Goal: Information Seeking & Learning: Learn about a topic

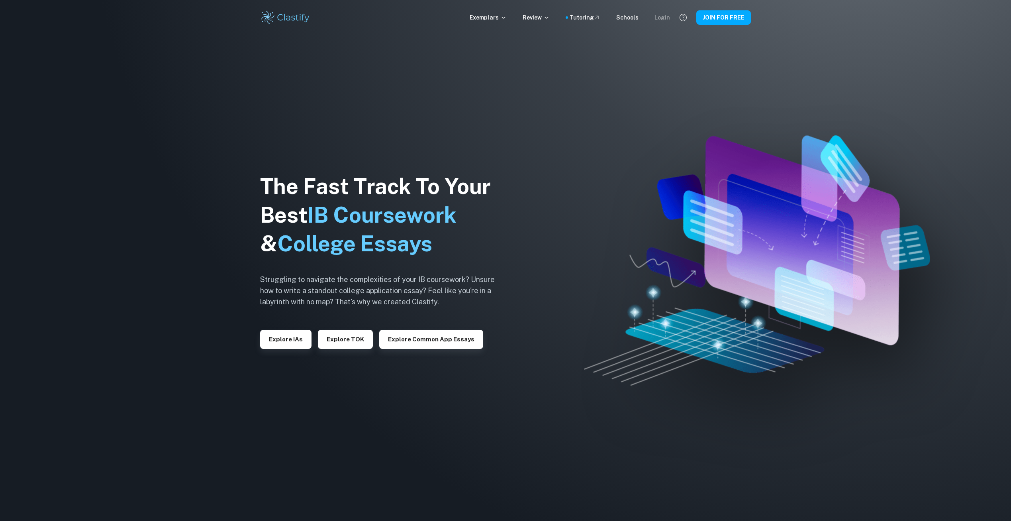
click at [665, 13] on div "Login" at bounding box center [662, 17] width 16 height 9
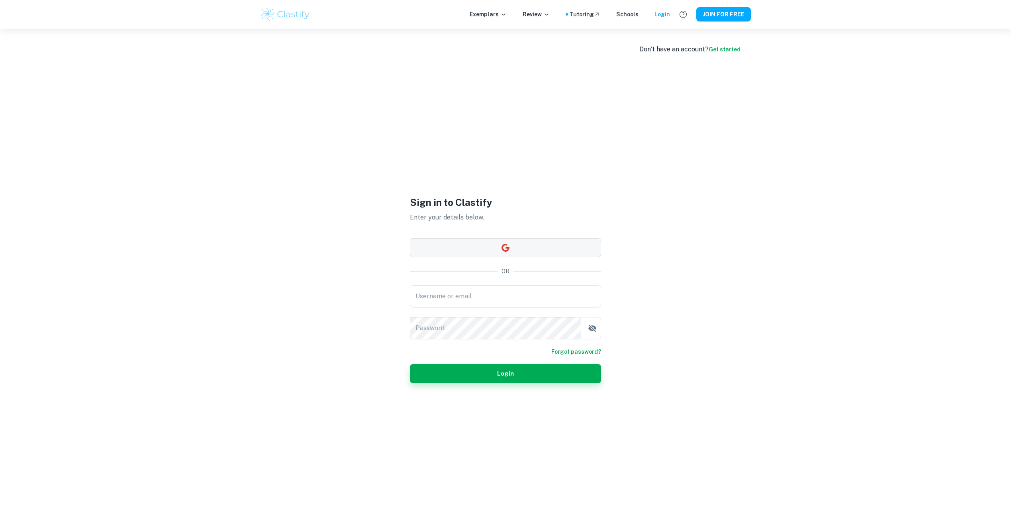
click at [484, 255] on button "button" at bounding box center [505, 247] width 191 height 19
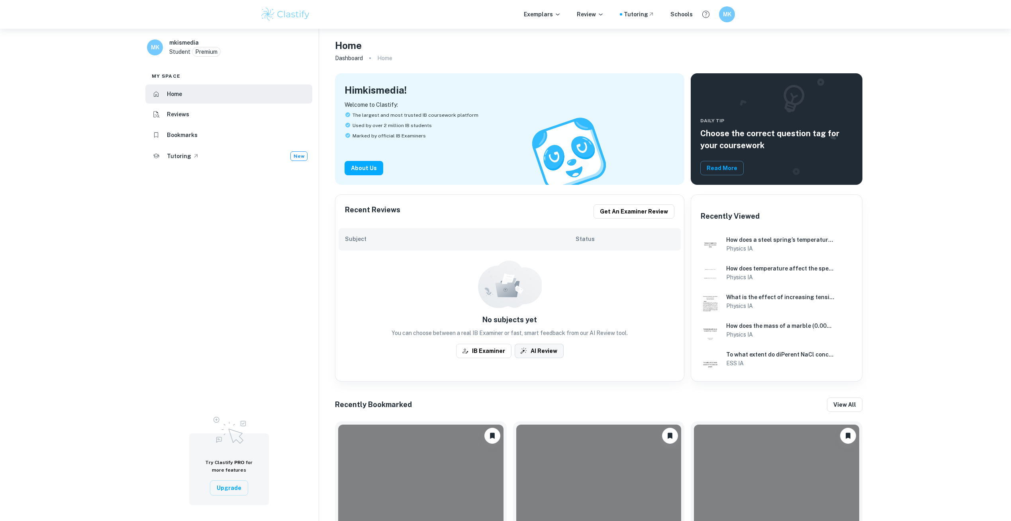
scroll to position [294, 0]
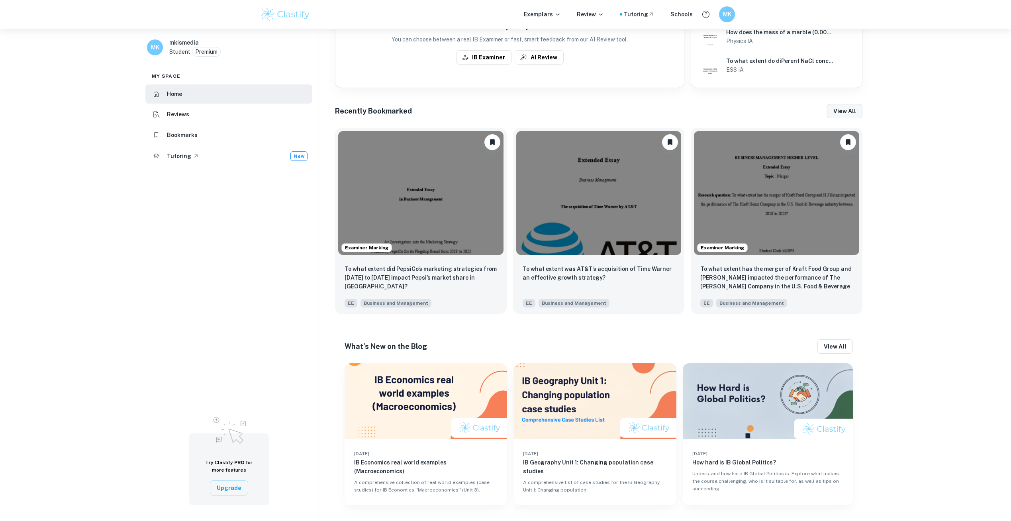
click at [612, 116] on button "View all" at bounding box center [844, 111] width 35 height 14
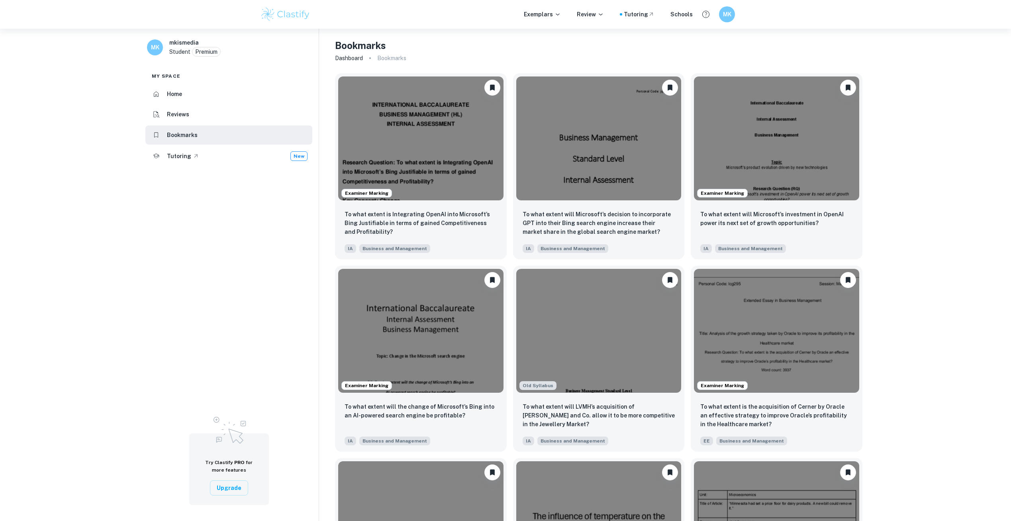
click at [270, 15] on img at bounding box center [285, 14] width 51 height 16
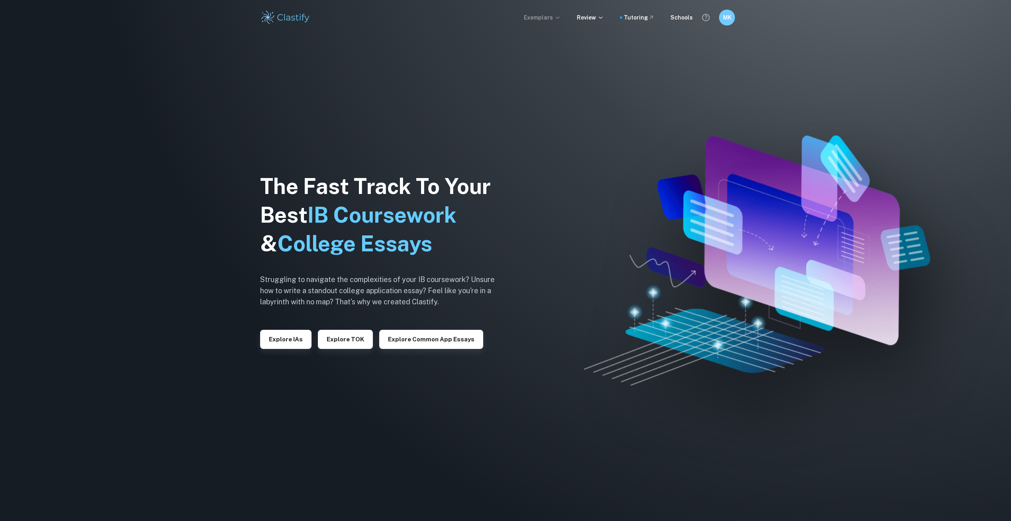
click at [545, 18] on p "Exemplars" at bounding box center [542, 17] width 37 height 9
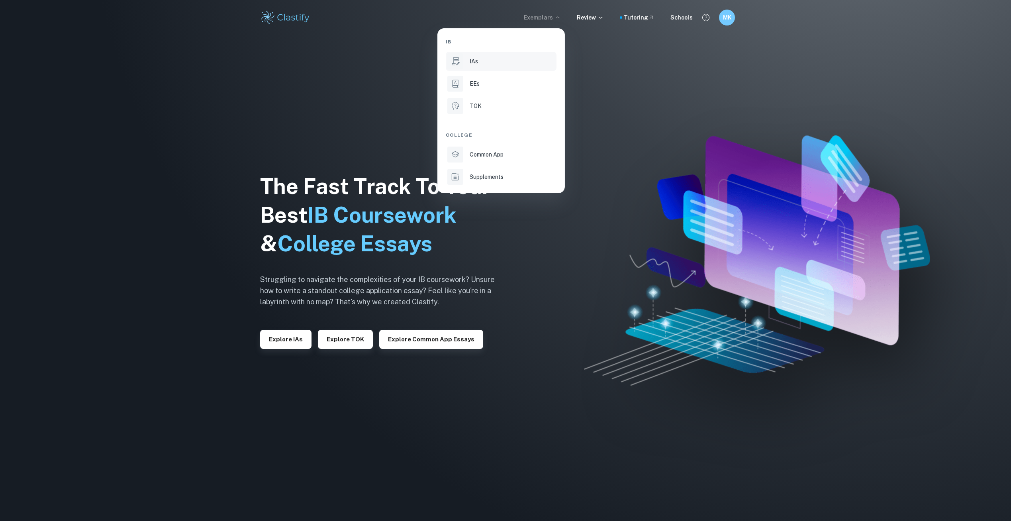
click at [492, 52] on li "IAs" at bounding box center [501, 61] width 111 height 19
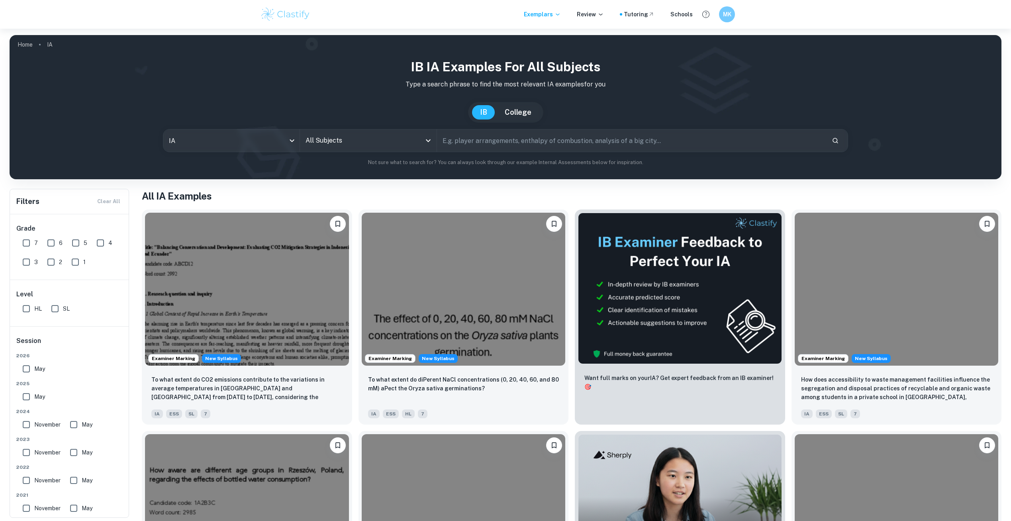
click at [388, 132] on div "All Subjects" at bounding box center [368, 140] width 137 height 22
click at [387, 136] on input "All Subjects" at bounding box center [363, 140] width 118 height 15
click at [383, 150] on div "All Subjects" at bounding box center [368, 140] width 137 height 22
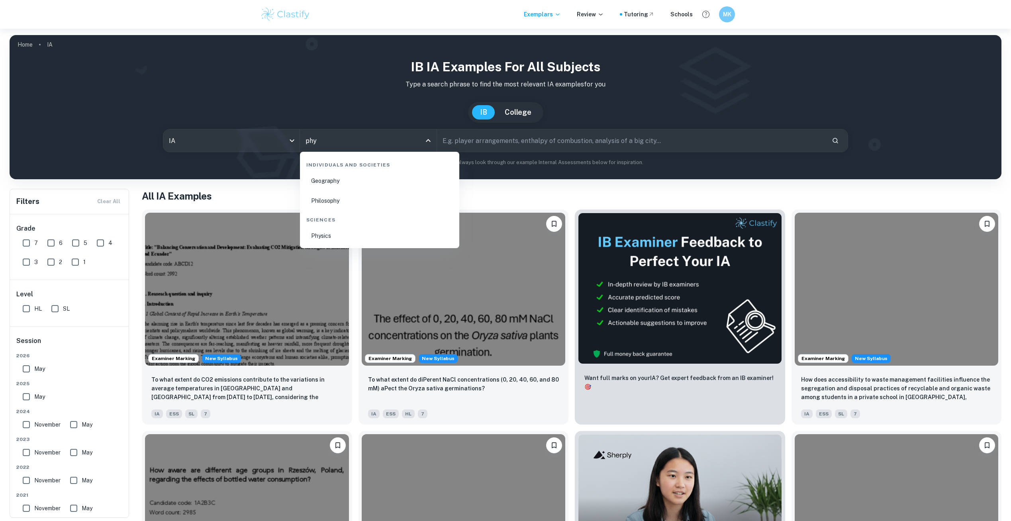
type input "phys"
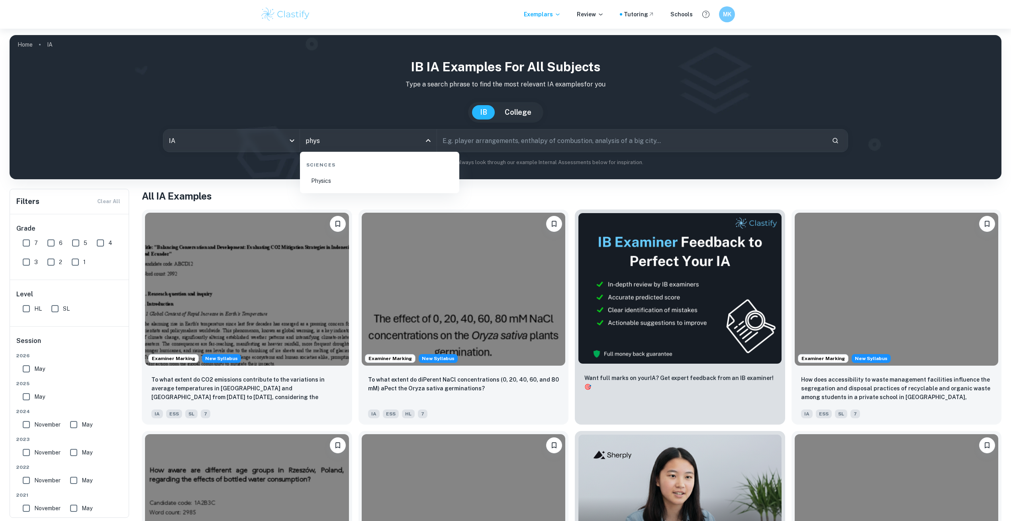
click at [328, 183] on li "Physics" at bounding box center [379, 181] width 153 height 18
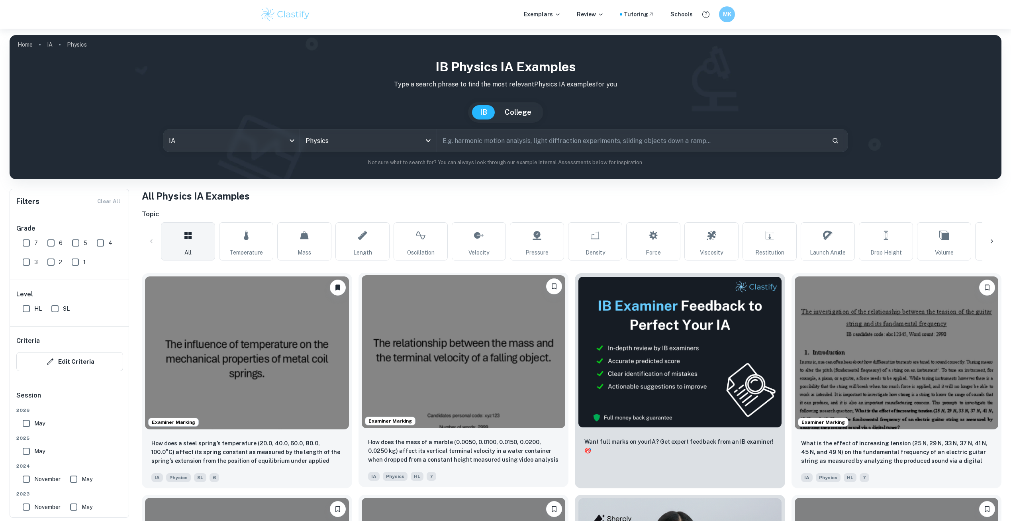
scroll to position [120, 0]
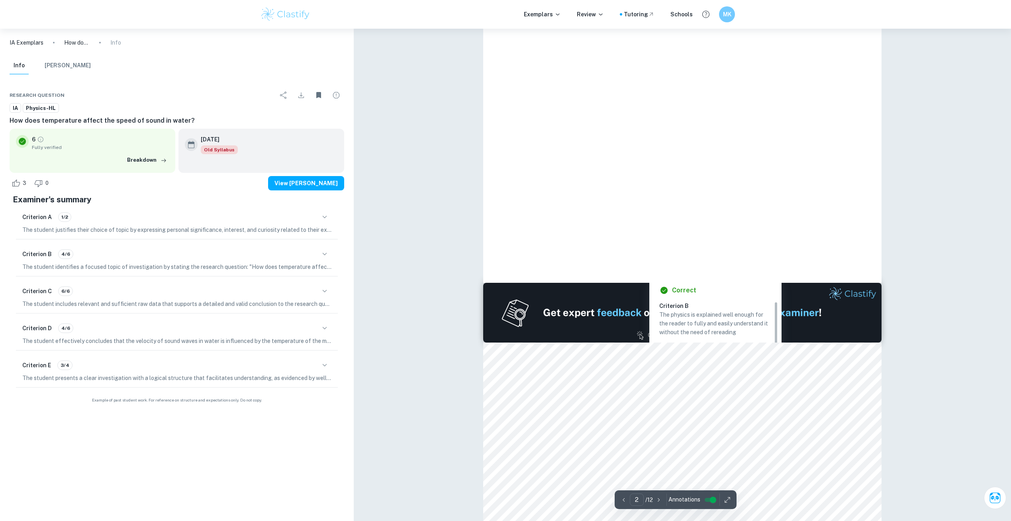
scroll to position [896, 0]
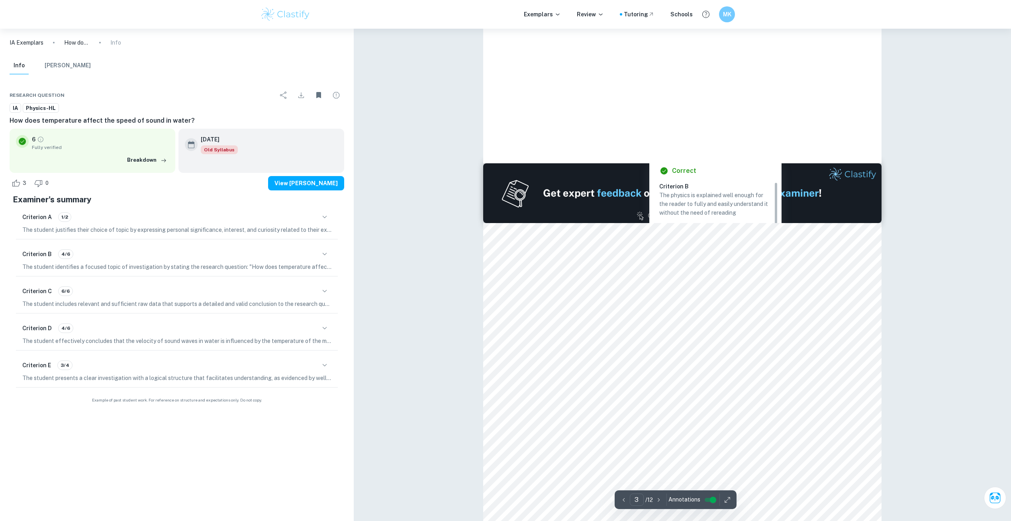
type input "2"
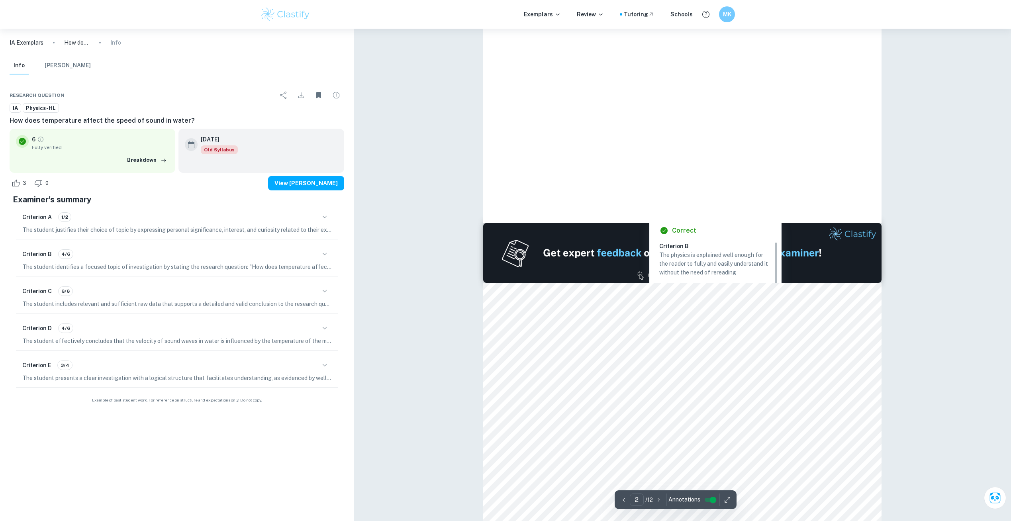
scroll to position [777, 0]
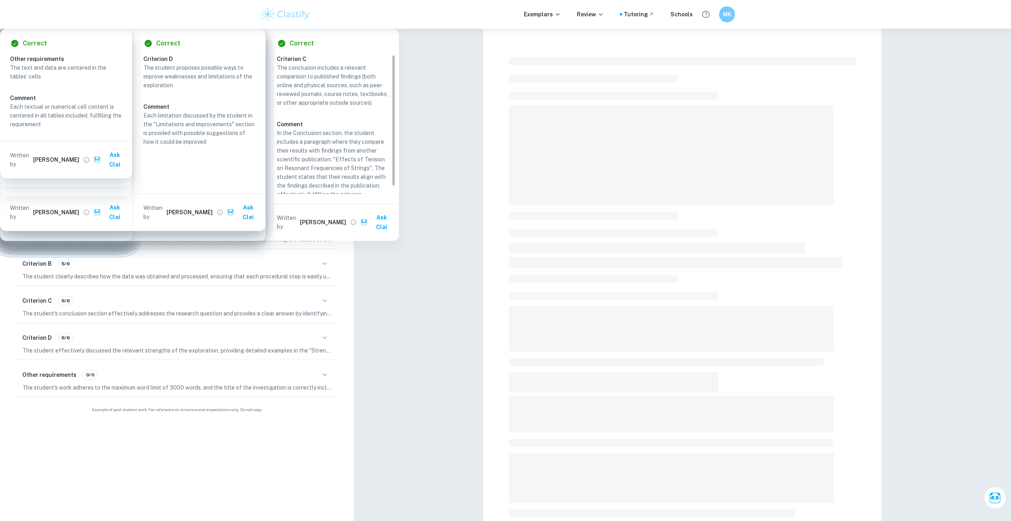
click at [317, 231] on div "Criterion A 6/6 The student clearly states the independent and dependent variab…" at bounding box center [177, 231] width 322 height 33
click at [322, 231] on icon "button" at bounding box center [325, 227] width 10 height 10
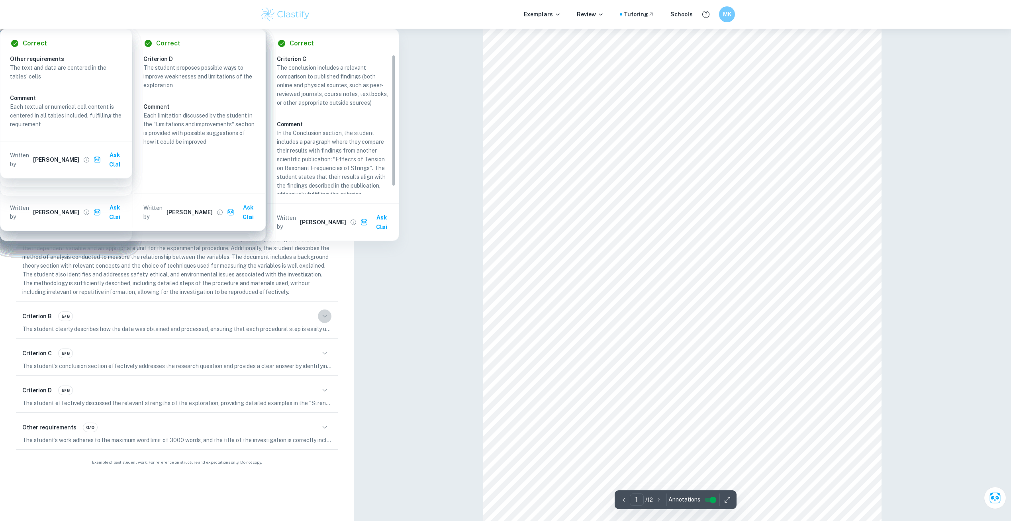
click at [322, 321] on icon "button" at bounding box center [325, 317] width 10 height 10
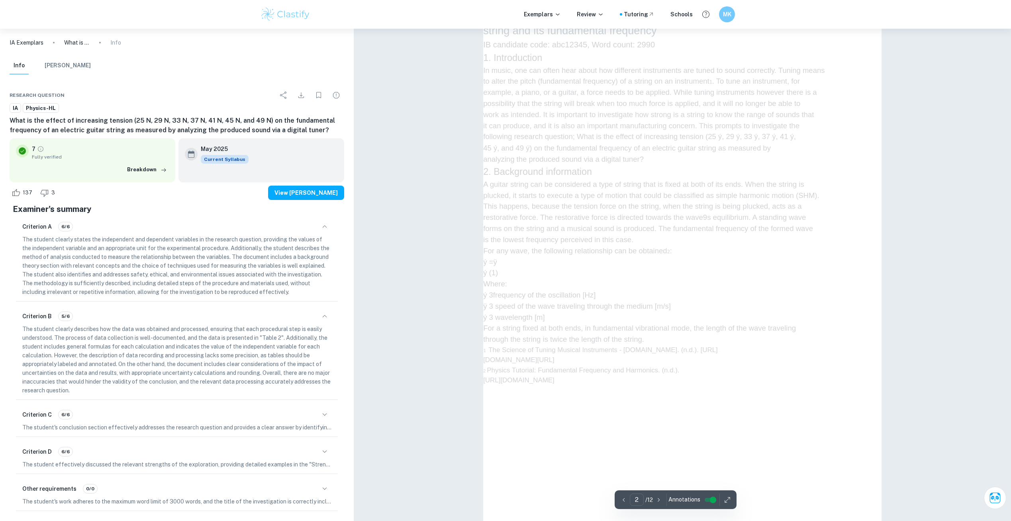
type input "1"
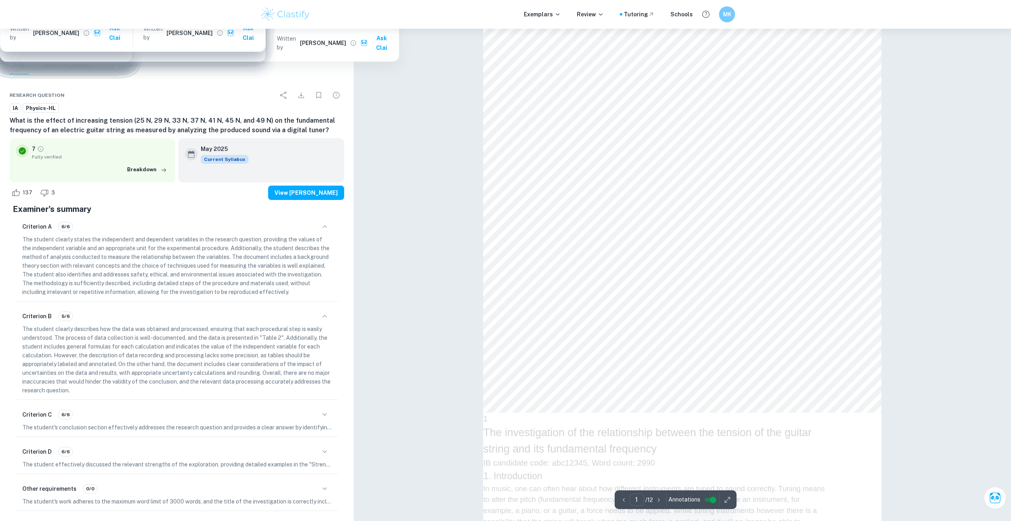
scroll to position [120, 0]
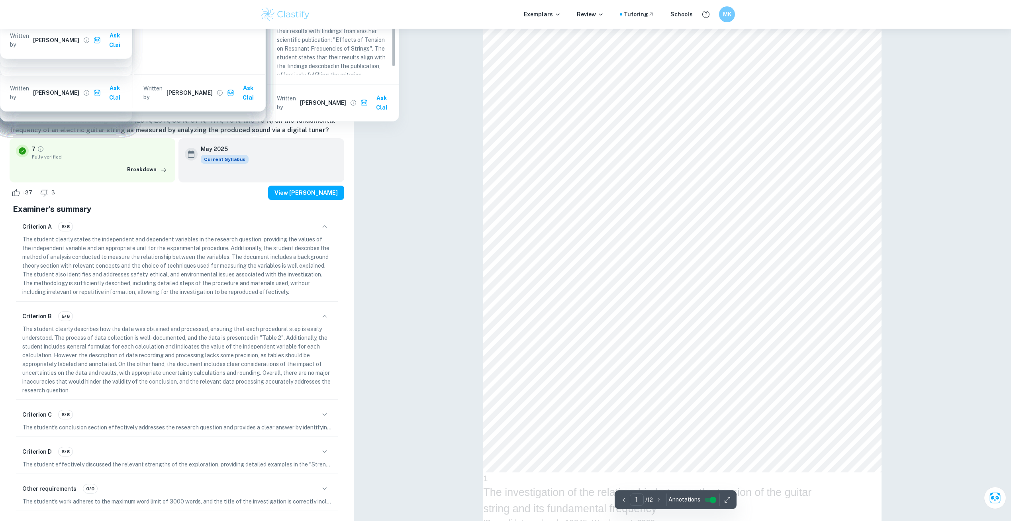
click at [167, 120] on h6 "What is the effect of increasing tension (25 N, 29 N, 33 N, 37 N, 41 N, 45 N, a…" at bounding box center [177, 125] width 335 height 19
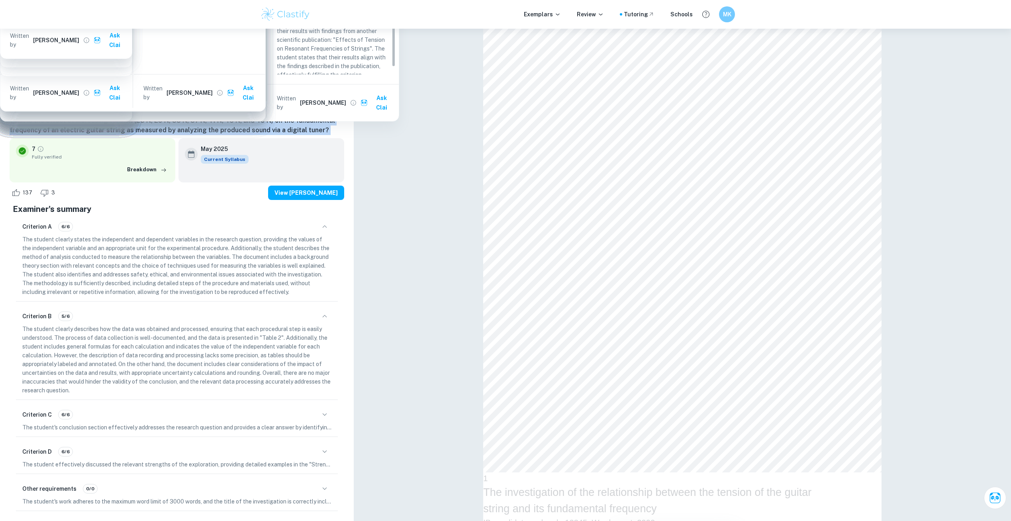
click at [167, 120] on h6 "What is the effect of increasing tension (25 N, 29 N, 33 N, 37 N, 41 N, 45 N, a…" at bounding box center [177, 125] width 335 height 19
copy div "What is the effect of increasing tension (25 N, 29 N, 33 N, 37 N, 41 N, 45 N, a…"
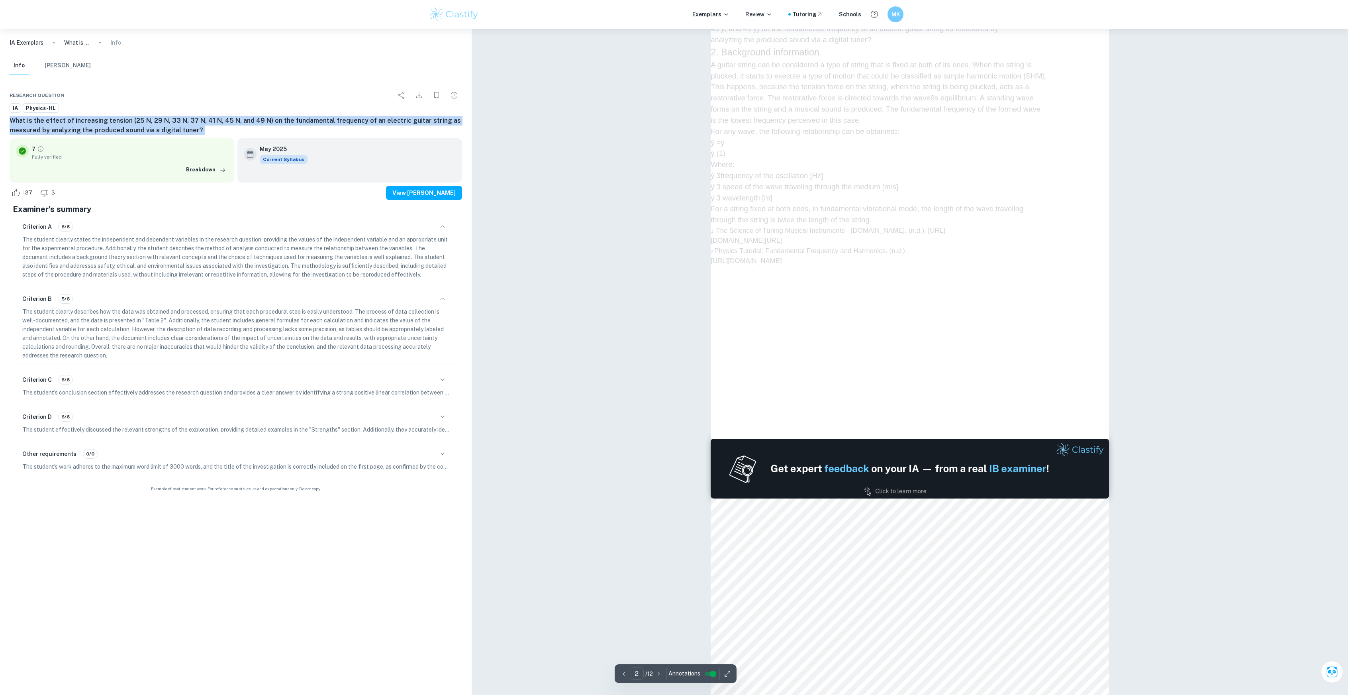
scroll to position [637, 0]
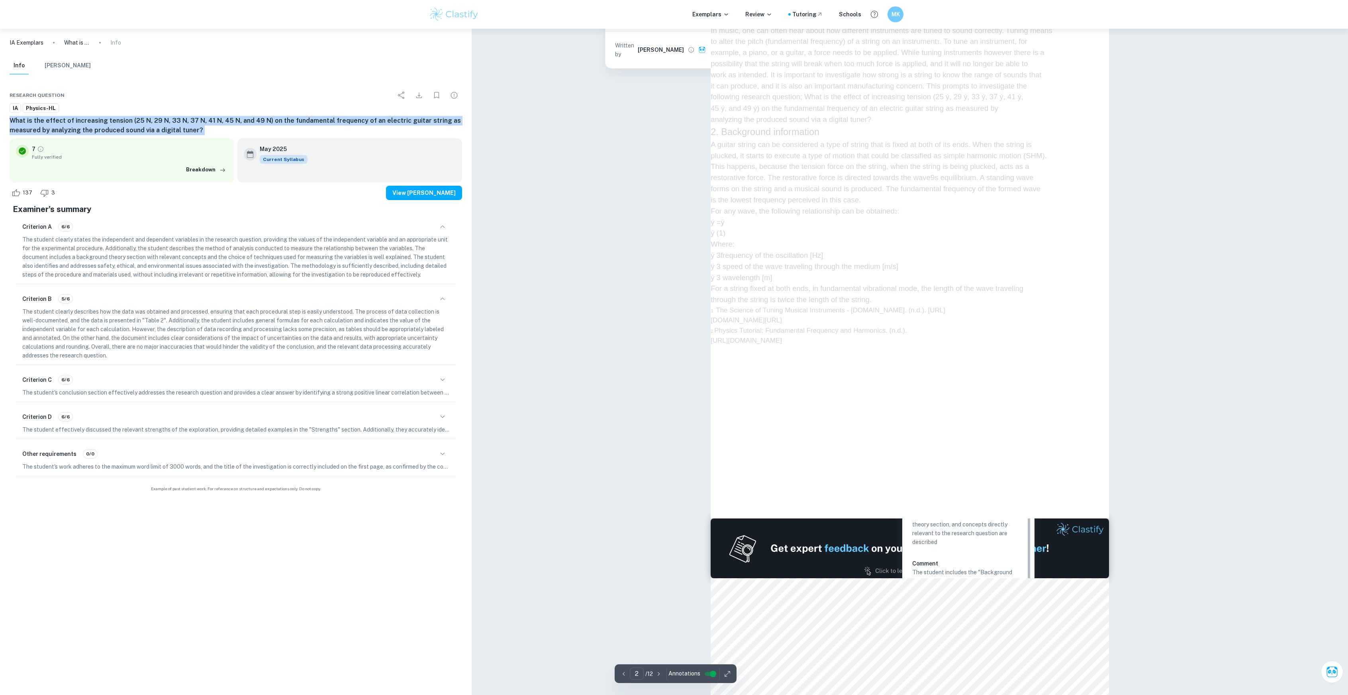
type input "3"
